Goal: Navigation & Orientation: Find specific page/section

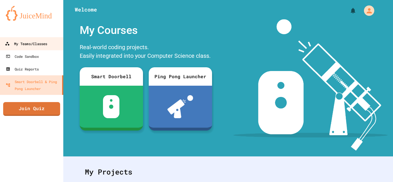
click at [54, 48] on link "My Teams/Classes" at bounding box center [31, 43] width 65 height 13
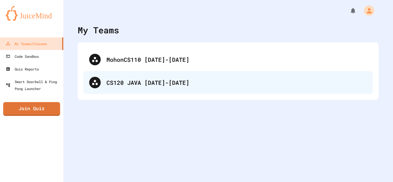
click at [136, 84] on div "CS120 JAVA [DATE]-[DATE]" at bounding box center [237, 82] width 261 height 9
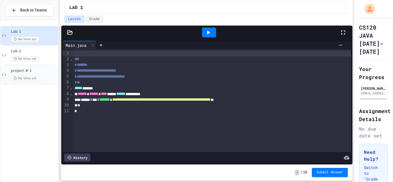
click at [32, 75] on div "project # 1 No time set" at bounding box center [34, 75] width 46 height 13
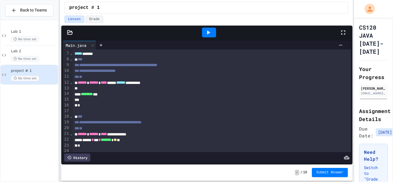
scroll to position [49, 0]
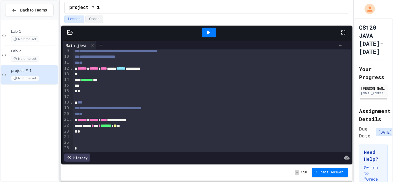
click at [242, 94] on div at bounding box center [212, 97] width 279 height 6
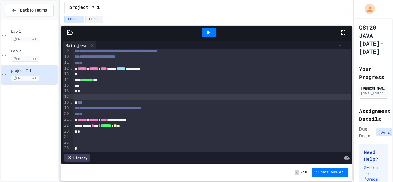
click at [207, 30] on icon at bounding box center [208, 32] width 7 height 7
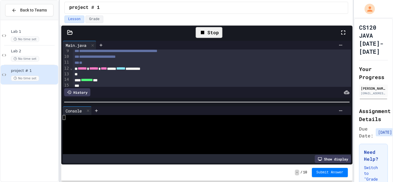
scroll to position [114, 0]
